Goal: Transaction & Acquisition: Purchase product/service

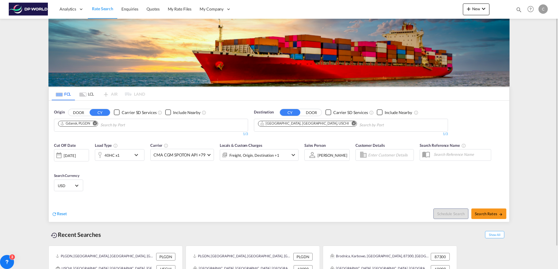
drag, startPoint x: 94, startPoint y: 125, endPoint x: 104, endPoint y: 124, distance: 10.3
click at [94, 125] on button "Remove" at bounding box center [93, 124] width 9 height 6
click at [302, 122] on md-chip "[GEOGRAPHIC_DATA], [GEOGRAPHIC_DATA], USCHI" at bounding box center [307, 124] width 99 height 6
click at [352, 123] on md-icon "Remove" at bounding box center [354, 123] width 4 height 4
drag, startPoint x: 100, startPoint y: 123, endPoint x: 47, endPoint y: 122, distance: 53.5
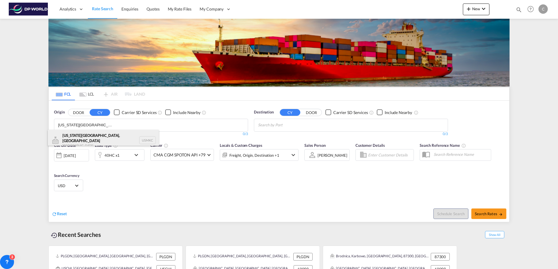
type input "[US_STATE][GEOGRAPHIC_DATA], [GEOGRAPHIC_DATA]"
click at [102, 134] on div "[US_STATE][GEOGRAPHIC_DATA], [GEOGRAPHIC_DATA] [GEOGRAPHIC_DATA] USMKC" at bounding box center [103, 140] width 111 height 21
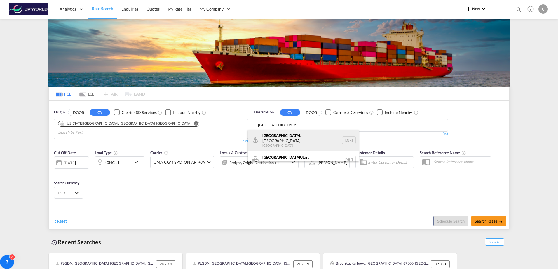
type input "[GEOGRAPHIC_DATA]"
click at [288, 135] on div "[GEOGRAPHIC_DATA] , [GEOGRAPHIC_DATA] [GEOGRAPHIC_DATA] IDJKT" at bounding box center [303, 140] width 111 height 21
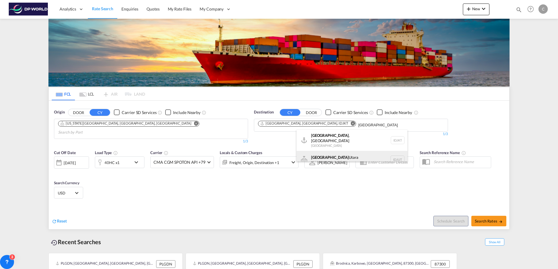
type input "[GEOGRAPHIC_DATA]"
click at [346, 154] on div "[GEOGRAPHIC_DATA] [GEOGRAPHIC_DATA] IDJUT" at bounding box center [352, 160] width 111 height 18
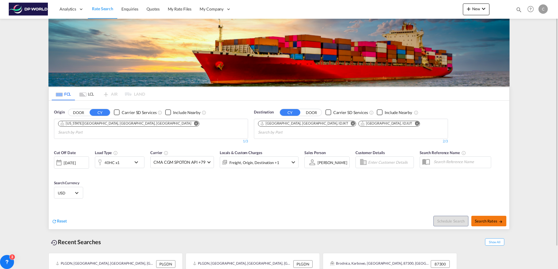
click at [489, 218] on span "Search Rates" at bounding box center [489, 220] width 28 height 5
type input "USMKC to IDJKT,IDJUT / [DATE]"
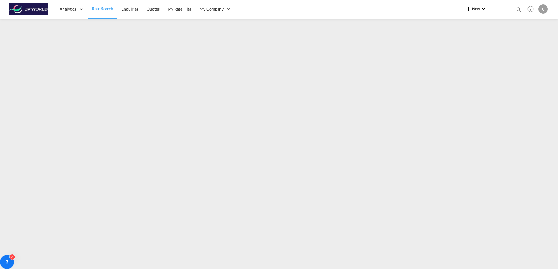
click at [104, 9] on span "Rate Search" at bounding box center [102, 8] width 21 height 5
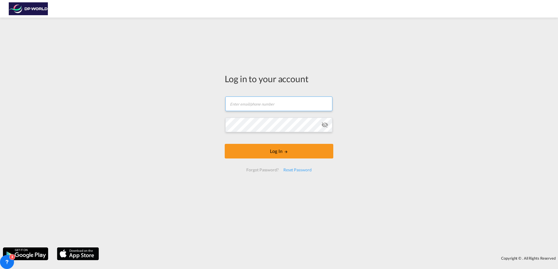
type input "[PERSON_NAME][EMAIL_ADDRESS][PERSON_NAME][DOMAIN_NAME]"
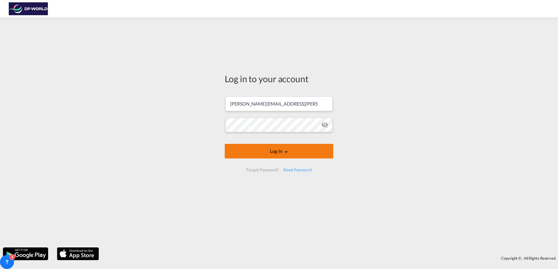
click at [253, 146] on button "Log In" at bounding box center [279, 151] width 109 height 15
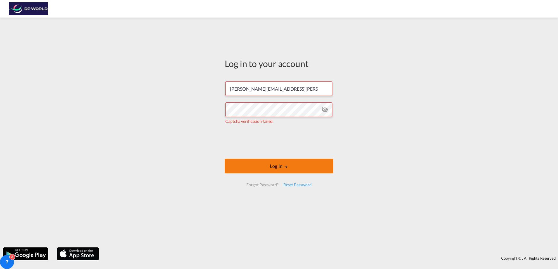
click at [313, 166] on button "Log In" at bounding box center [279, 166] width 109 height 15
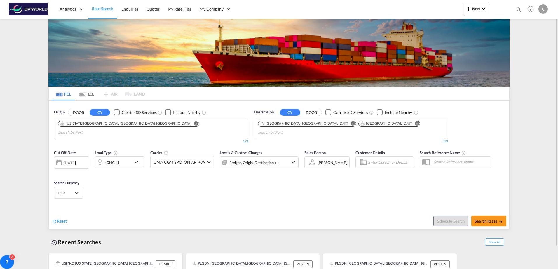
click at [73, 126] on md-chip "[US_STATE][GEOGRAPHIC_DATA], [GEOGRAPHIC_DATA], [GEOGRAPHIC_DATA]" at bounding box center [128, 124] width 141 height 6
type input "s"
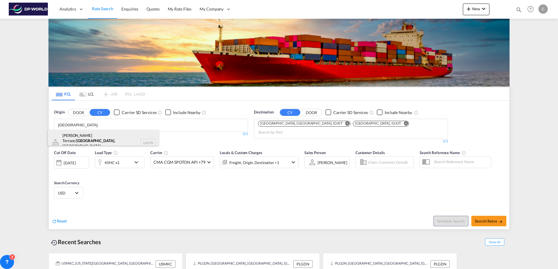
type input "[GEOGRAPHIC_DATA]"
click at [85, 136] on div "[PERSON_NAME] Terrace/ [GEOGRAPHIC_DATA] , [GEOGRAPHIC_DATA] [GEOGRAPHIC_DATA] …" at bounding box center [103, 143] width 111 height 26
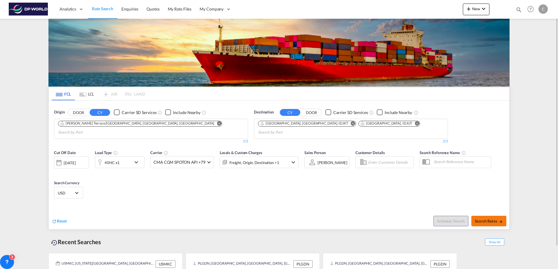
click at [489, 216] on button "Search Rates" at bounding box center [489, 221] width 35 height 11
type input "USVTR to IDJKT,IDJUT / [DATE]"
